Goal: Task Accomplishment & Management: Manage account settings

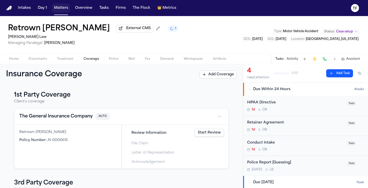
click at [63, 11] on button "Matters" at bounding box center [61, 8] width 18 height 9
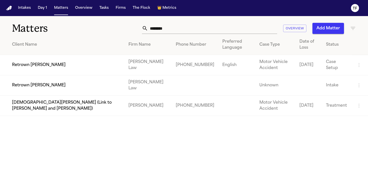
click at [218, 33] on input "*******" at bounding box center [212, 28] width 129 height 11
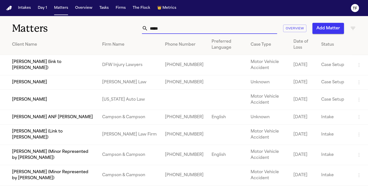
type input "*****"
click at [67, 82] on td "April Andrews" at bounding box center [49, 82] width 98 height 14
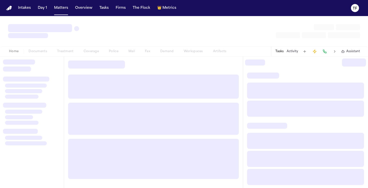
click at [67, 82] on div at bounding box center [153, 119] width 179 height 126
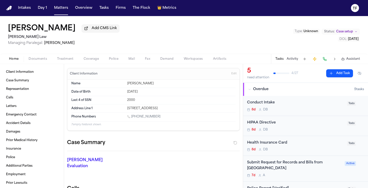
click at [348, 29] on div "Status: Case setup" at bounding box center [341, 31] width 38 height 6
click at [348, 30] on span "Case setup" at bounding box center [345, 32] width 17 height 4
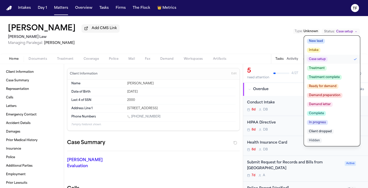
click at [324, 70] on span "Treatment" at bounding box center [317, 68] width 20 height 5
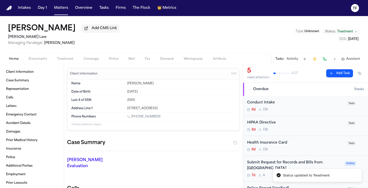
click at [306, 110] on div "8d D B" at bounding box center [295, 110] width 97 height 4
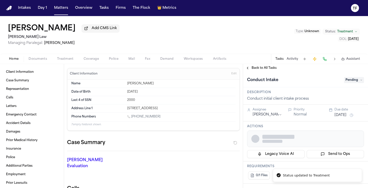
click at [352, 82] on span "Pending" at bounding box center [354, 80] width 20 height 6
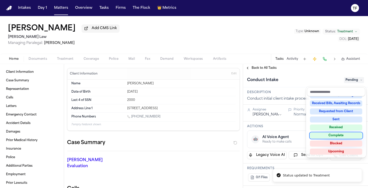
click at [341, 137] on div "Complete" at bounding box center [336, 135] width 52 height 6
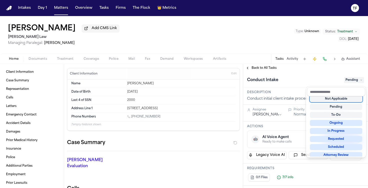
scroll to position [2, 0]
click at [247, 68] on div "**********" at bounding box center [305, 126] width 125 height 124
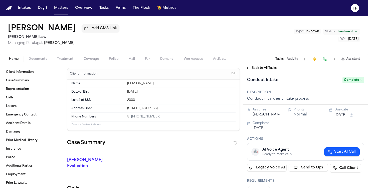
click at [247, 68] on button "Back to All Tasks" at bounding box center [261, 68] width 36 height 4
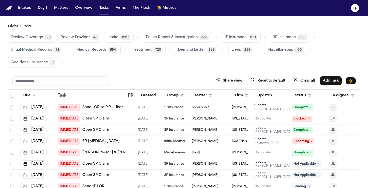
click at [23, 36] on span "Review Coverage" at bounding box center [27, 37] width 32 height 5
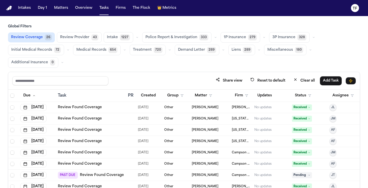
click at [23, 36] on span "Review Coverage" at bounding box center [27, 37] width 32 height 5
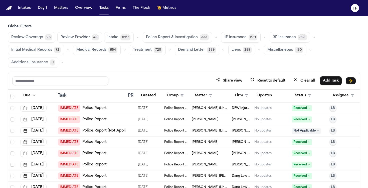
scroll to position [1460, 0]
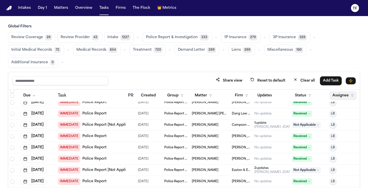
click at [354, 97] on button "Assignee" at bounding box center [343, 95] width 27 height 9
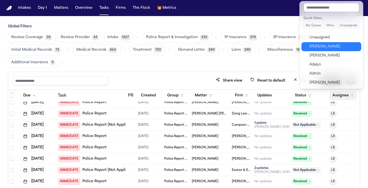
click at [328, 48] on div "[PERSON_NAME]" at bounding box center [334, 47] width 49 height 6
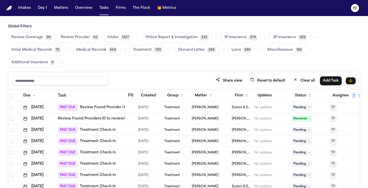
click at [31, 41] on button "Review Coverage 26" at bounding box center [31, 37] width 47 height 11
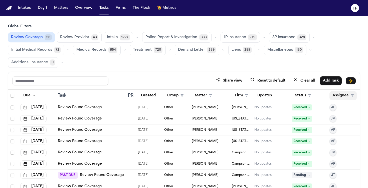
click at [347, 95] on button "Assignee" at bounding box center [343, 95] width 27 height 9
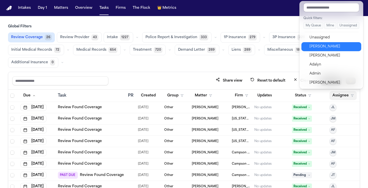
click at [327, 48] on div "[PERSON_NAME]" at bounding box center [334, 47] width 49 height 6
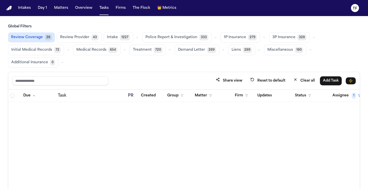
click at [80, 39] on span "Review Provider" at bounding box center [74, 37] width 29 height 5
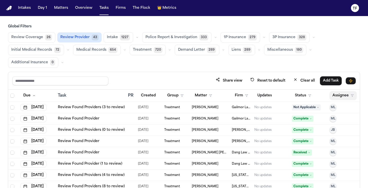
click at [344, 92] on button "Assignee" at bounding box center [343, 95] width 27 height 9
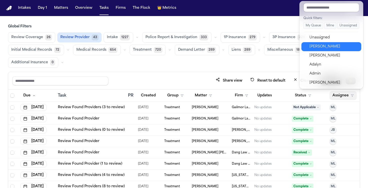
click at [322, 49] on div "[PERSON_NAME]" at bounding box center [334, 47] width 49 height 6
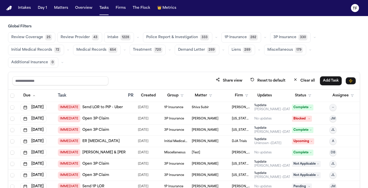
click at [74, 39] on span "Review Provider" at bounding box center [75, 37] width 29 height 5
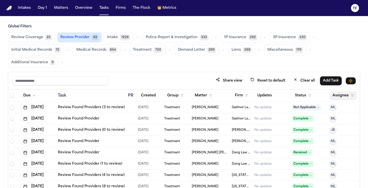
click at [347, 98] on button "Assignee" at bounding box center [343, 95] width 27 height 9
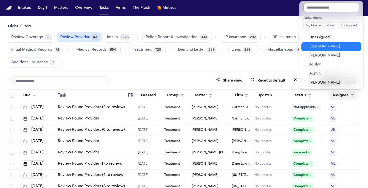
click at [333, 45] on div "[PERSON_NAME]" at bounding box center [334, 47] width 49 height 6
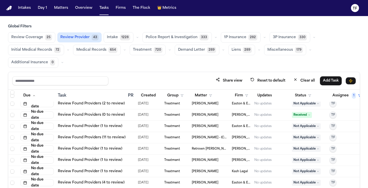
scroll to position [42, 0]
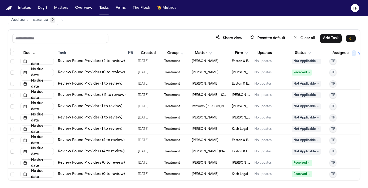
click at [75, 171] on link "Review Found Providers (0 to review)" at bounding box center [91, 173] width 67 height 5
click at [102, 140] on link "Review Found Providers (4 to review)" at bounding box center [91, 140] width 67 height 5
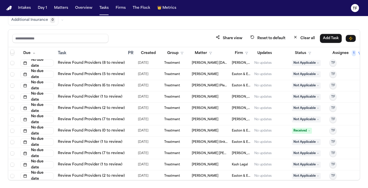
scroll to position [380, 0]
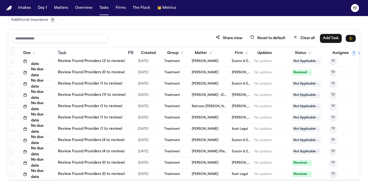
click at [298, 160] on span "Received" at bounding box center [302, 163] width 20 height 6
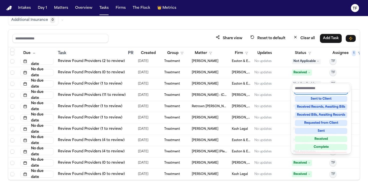
scroll to position [78, 0]
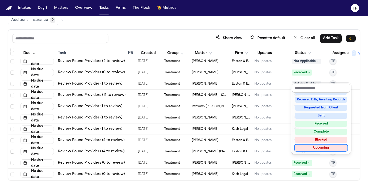
click at [361, 165] on div "Global Filters Review Coverage 25 Review Provider 43 Intake 1228 Police Report …" at bounding box center [184, 81] width 368 height 198
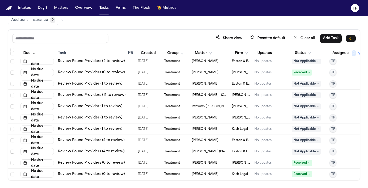
click at [304, 160] on span "Received" at bounding box center [302, 163] width 20 height 6
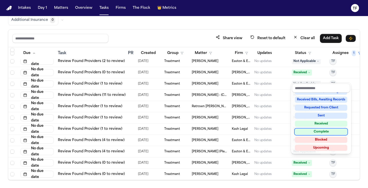
click at [311, 133] on div "Complete" at bounding box center [321, 132] width 52 height 6
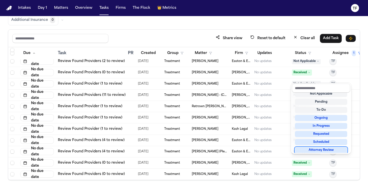
scroll to position [0, 0]
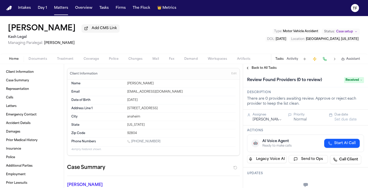
click at [67, 64] on div "Home Documents Treatment Coverage Police Changes Mail Fax Demand Workspaces Art…" at bounding box center [184, 59] width 368 height 10
click at [68, 59] on span "Treatment" at bounding box center [65, 59] width 17 height 4
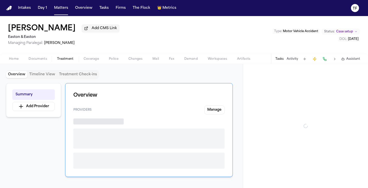
click at [74, 61] on button "Treatment" at bounding box center [65, 59] width 27 height 6
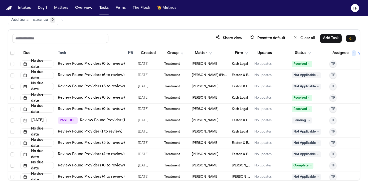
scroll to position [380, 0]
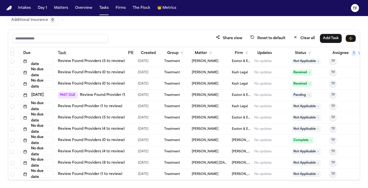
click at [308, 138] on span "Complete" at bounding box center [303, 140] width 22 height 6
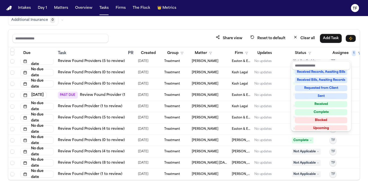
scroll to position [78, 0]
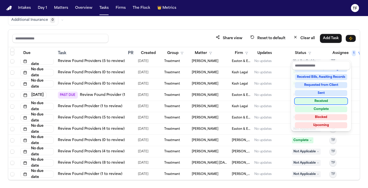
click at [311, 102] on div "Received" at bounding box center [321, 101] width 52 height 6
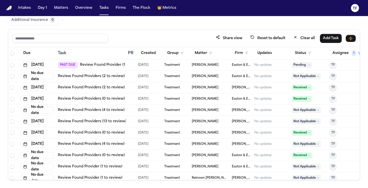
scroll to position [0, 0]
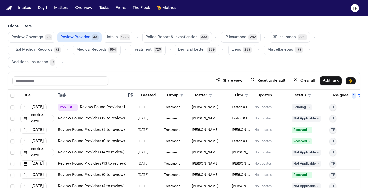
click at [309, 50] on icon "button" at bounding box center [310, 49] width 3 height 3
click at [313, 39] on icon "button" at bounding box center [314, 37] width 3 height 3
click at [135, 37] on button "button" at bounding box center [138, 37] width 6 height 6
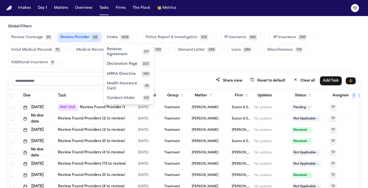
click at [131, 49] on span "Retainer Agreement" at bounding box center [125, 52] width 36 height 10
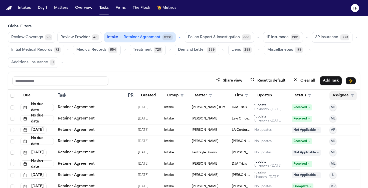
click at [352, 95] on icon "button" at bounding box center [352, 95] width 3 height 3
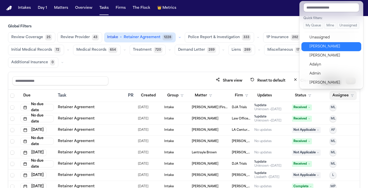
click at [325, 48] on div "[PERSON_NAME]" at bounding box center [334, 47] width 49 height 6
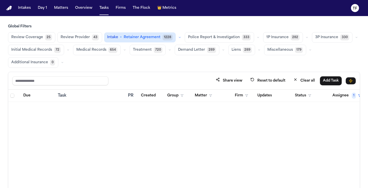
click at [149, 36] on span "Retainer Agreement" at bounding box center [142, 37] width 37 height 5
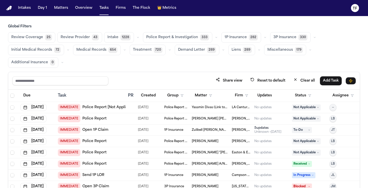
click at [126, 35] on span "1228" at bounding box center [126, 37] width 10 height 6
click at [137, 38] on button "button" at bounding box center [138, 37] width 6 height 6
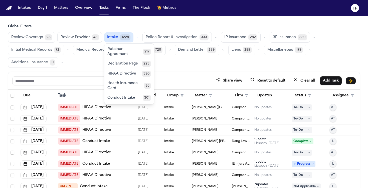
click at [133, 51] on span "Retainer Agreement" at bounding box center [126, 52] width 36 height 10
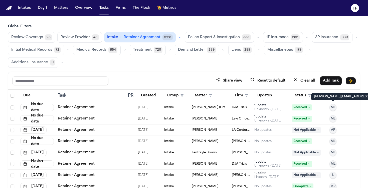
click at [339, 95] on p "[PERSON_NAME][EMAIL_ADDRESS][DOMAIN_NAME]" at bounding box center [356, 96] width 84 height 4
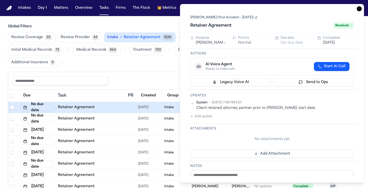
click at [357, 7] on icon "button" at bounding box center [359, 8] width 5 height 5
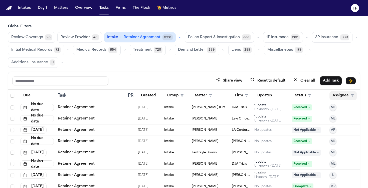
click at [349, 98] on button "Assignee" at bounding box center [343, 95] width 27 height 9
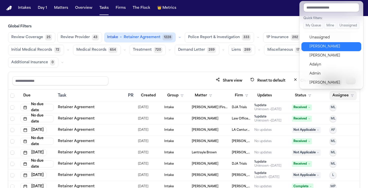
click at [327, 48] on div "[PERSON_NAME]" at bounding box center [334, 47] width 49 height 6
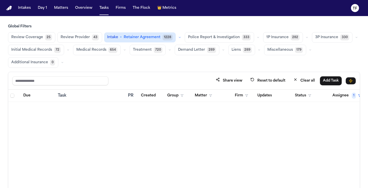
click at [177, 35] on button "button" at bounding box center [180, 37] width 6 height 6
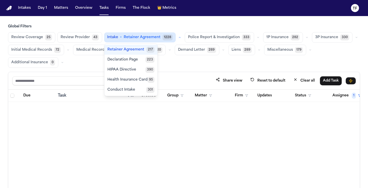
click at [135, 86] on button "Conduct Intake 301" at bounding box center [131, 90] width 53 height 10
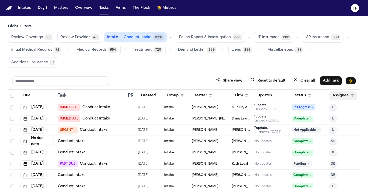
click at [353, 94] on polygon "button" at bounding box center [352, 95] width 3 height 2
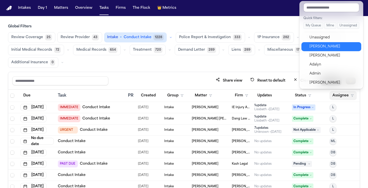
click at [329, 45] on div "[PERSON_NAME]" at bounding box center [334, 47] width 49 height 6
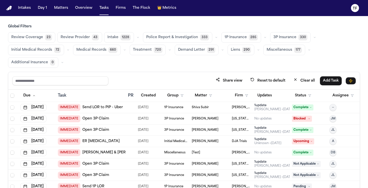
click at [135, 40] on button "button" at bounding box center [138, 37] width 6 height 6
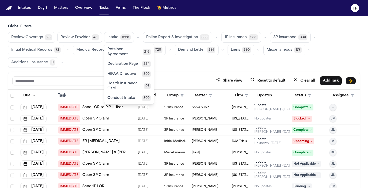
click at [131, 52] on span "Retainer Agreement" at bounding box center [125, 52] width 35 height 10
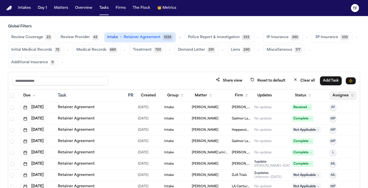
click at [351, 94] on button "Assignee" at bounding box center [343, 95] width 27 height 9
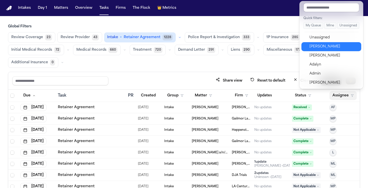
click at [328, 48] on div "[PERSON_NAME]" at bounding box center [334, 47] width 49 height 6
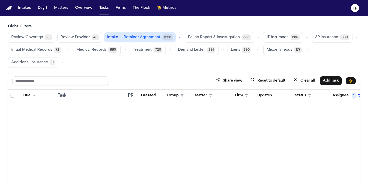
click at [358, 95] on button "Assignee 1" at bounding box center [347, 95] width 35 height 9
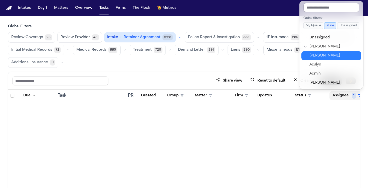
click at [329, 56] on div "[PERSON_NAME]" at bounding box center [334, 56] width 49 height 6
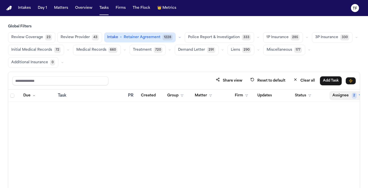
click at [356, 95] on span "2" at bounding box center [354, 95] width 5 height 6
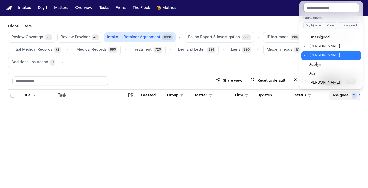
click at [326, 51] on button "[PERSON_NAME]" at bounding box center [332, 55] width 60 height 9
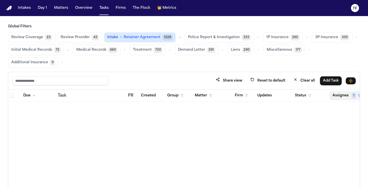
click at [354, 92] on button "Assignee 1" at bounding box center [347, 95] width 35 height 9
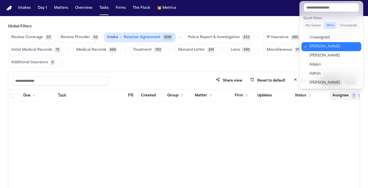
click at [326, 51] on button "[PERSON_NAME]" at bounding box center [332, 46] width 60 height 9
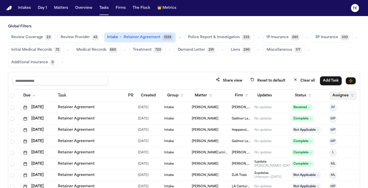
click at [350, 96] on button "Assignee" at bounding box center [343, 95] width 27 height 9
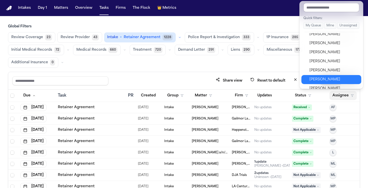
scroll to position [334, 0]
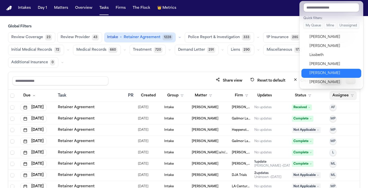
click at [325, 71] on div "[PERSON_NAME]" at bounding box center [334, 73] width 49 height 6
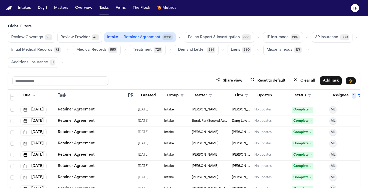
scroll to position [439, 0]
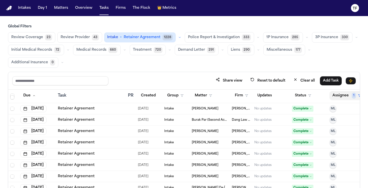
click at [354, 94] on span "1" at bounding box center [354, 95] width 4 height 6
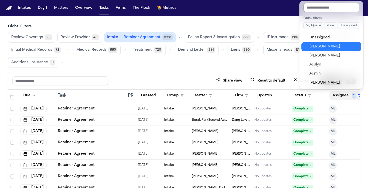
click at [340, 43] on button "[PERSON_NAME]" at bounding box center [332, 46] width 60 height 9
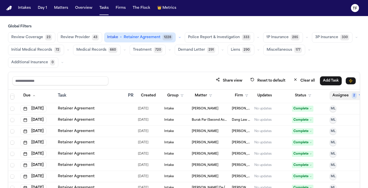
click at [352, 97] on button "Assignee 2" at bounding box center [347, 95] width 35 height 9
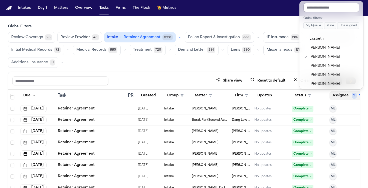
scroll to position [357, 0]
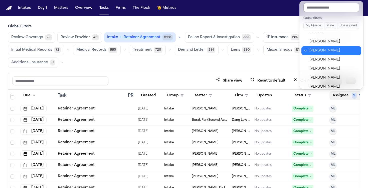
click at [345, 54] on button "[PERSON_NAME]" at bounding box center [332, 50] width 60 height 9
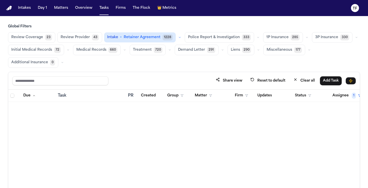
scroll to position [0, 0]
